Goal: Task Accomplishment & Management: Manage account settings

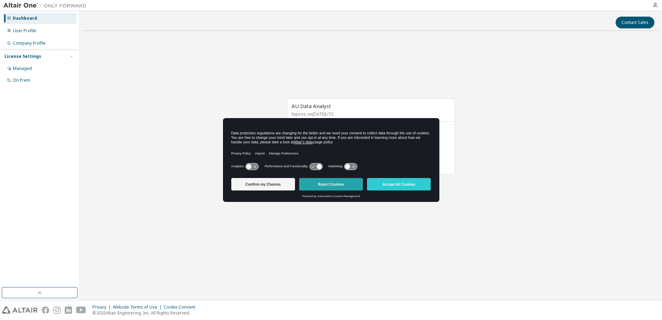
click at [325, 185] on button "Reject Cookies" at bounding box center [331, 184] width 64 height 12
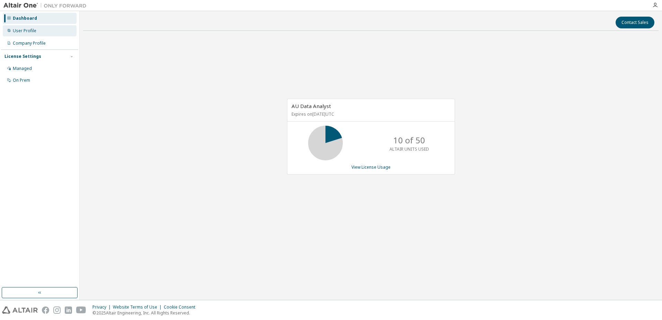
click at [22, 30] on div "User Profile" at bounding box center [25, 31] width 24 height 6
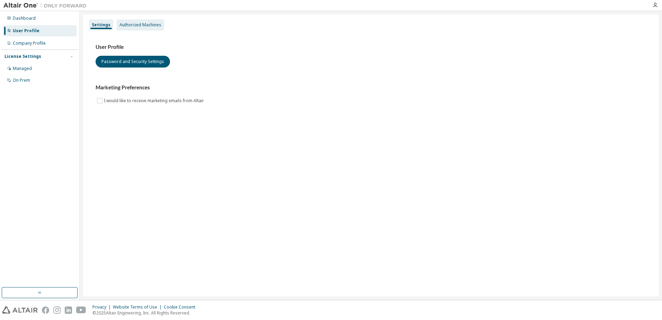
click at [122, 22] on div "Authorized Machines" at bounding box center [140, 25] width 42 height 6
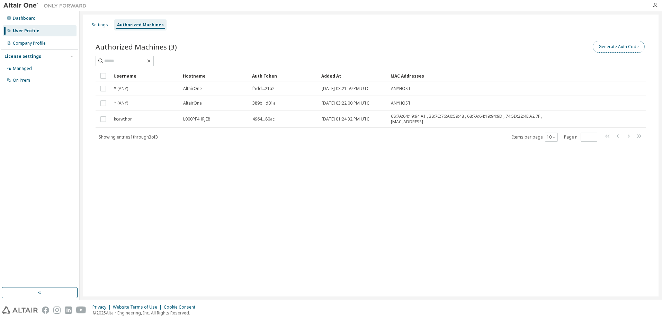
click at [611, 47] on button "Generate Auth Code" at bounding box center [619, 47] width 52 height 12
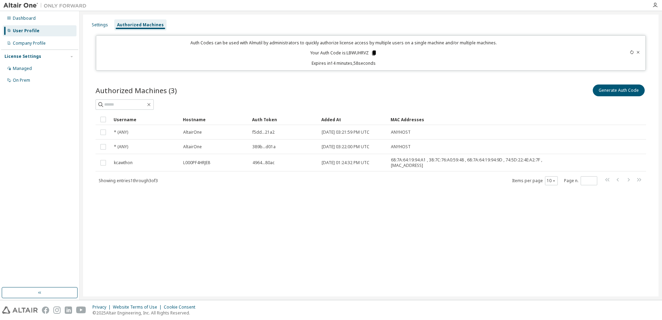
click at [373, 53] on icon at bounding box center [374, 53] width 4 height 5
